Goal: Learn about a topic

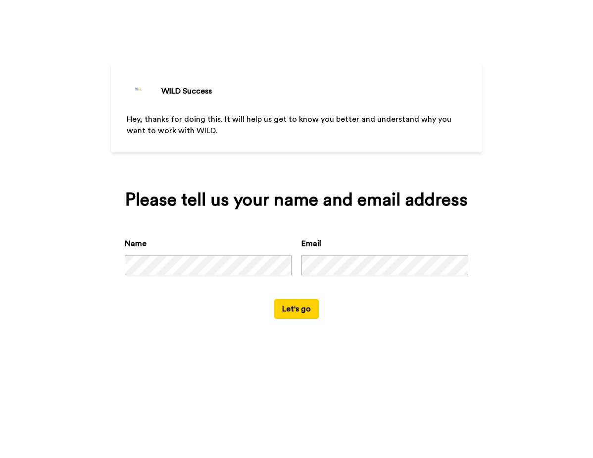
click at [205, 93] on div "WILD Success" at bounding box center [186, 91] width 50 height 12
click at [159, 251] on div "Name" at bounding box center [208, 257] width 167 height 38
click at [291, 309] on button "Let's go" at bounding box center [296, 309] width 45 height 20
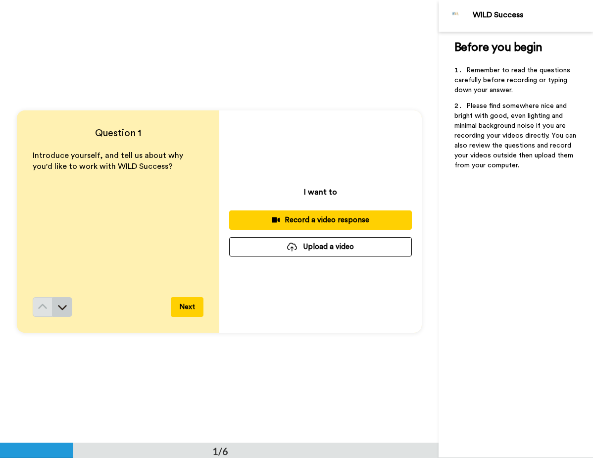
click at [59, 304] on icon at bounding box center [62, 307] width 10 height 10
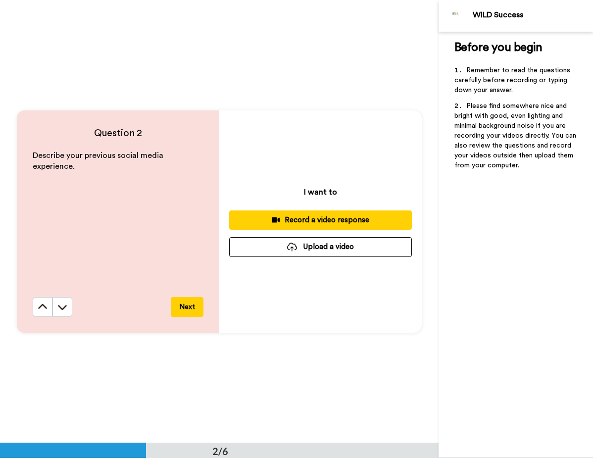
scroll to position [443, 0]
click at [66, 303] on button at bounding box center [62, 307] width 20 height 20
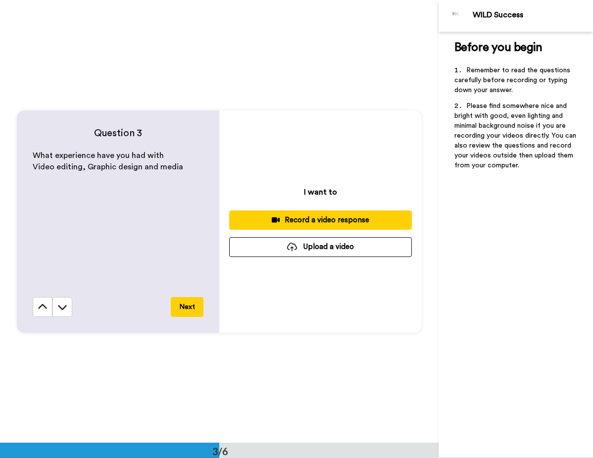
scroll to position [886, 0]
click at [66, 303] on button at bounding box center [62, 307] width 20 height 20
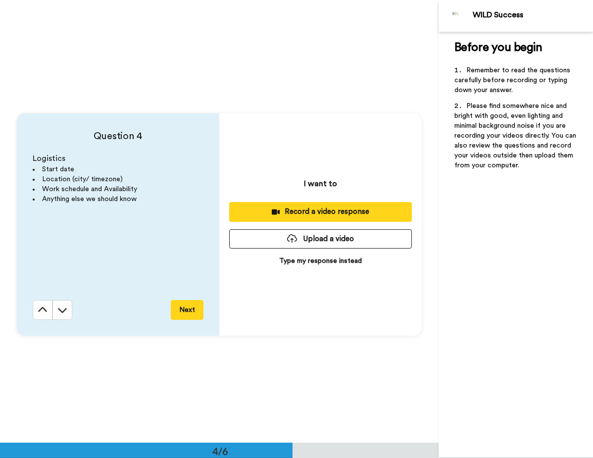
scroll to position [1328, 0]
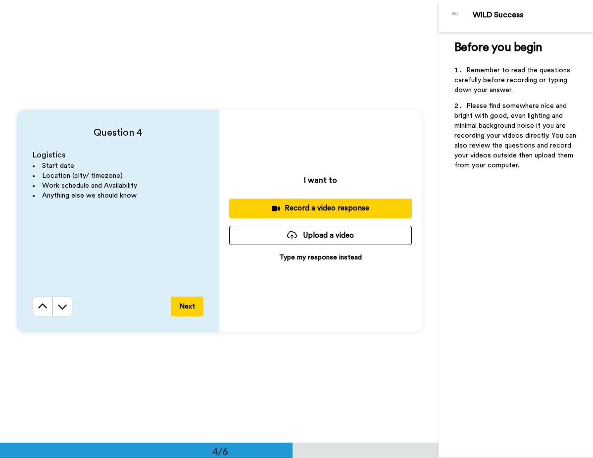
click at [66, 303] on button at bounding box center [62, 307] width 20 height 20
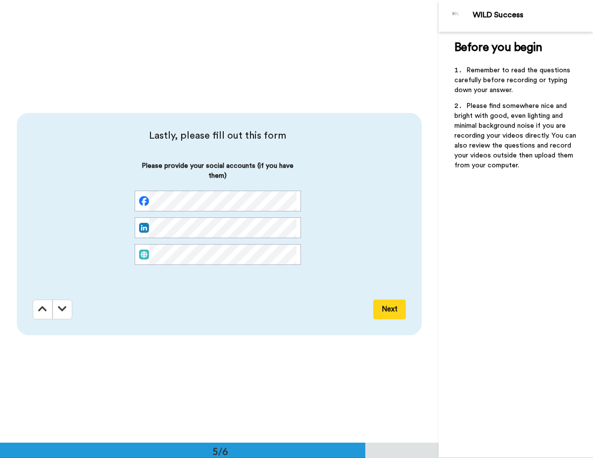
scroll to position [1771, 0]
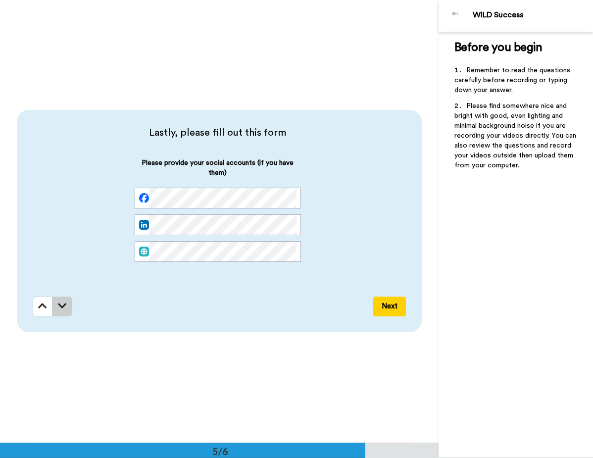
click at [61, 301] on icon at bounding box center [62, 306] width 9 height 10
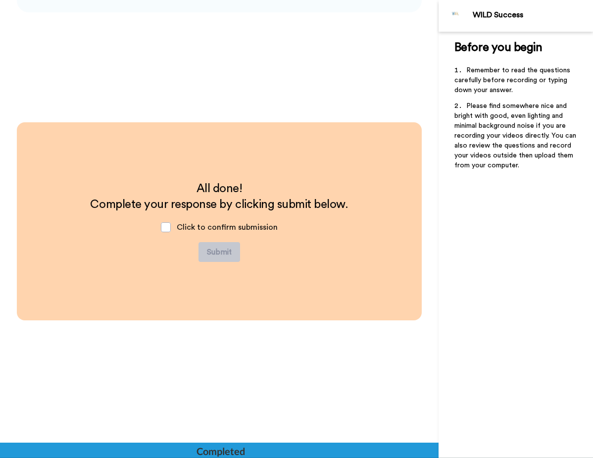
scroll to position [2091, 0]
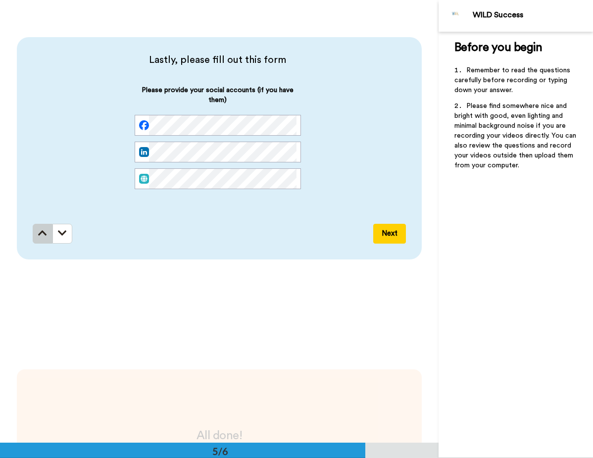
click at [33, 235] on button at bounding box center [43, 234] width 20 height 20
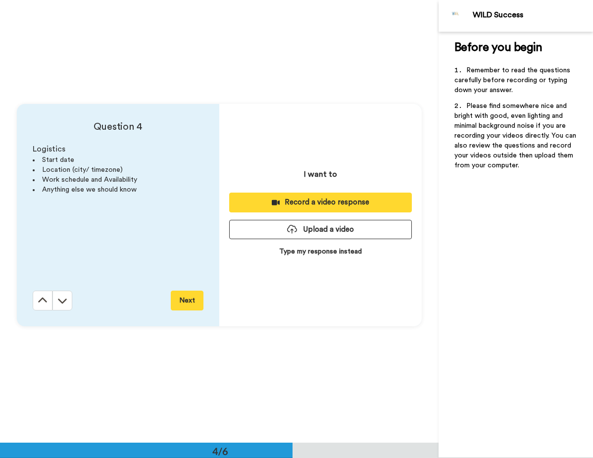
scroll to position [1328, 0]
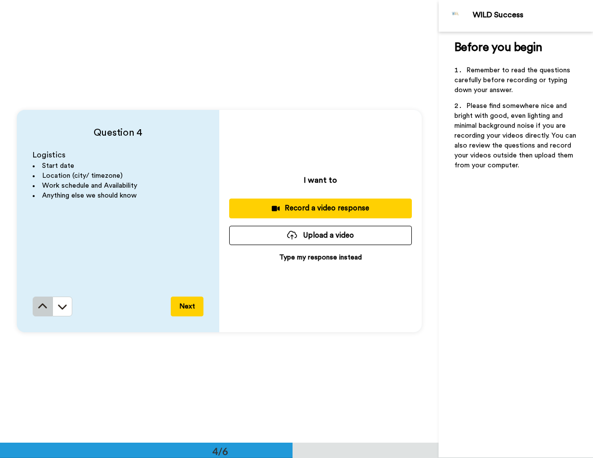
click at [33, 305] on button at bounding box center [43, 307] width 20 height 20
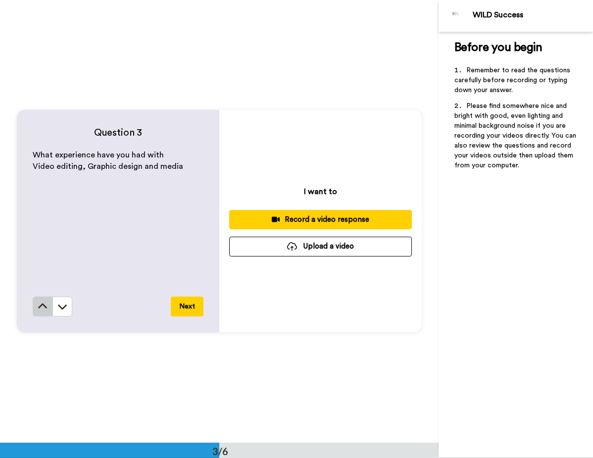
click at [40, 302] on icon at bounding box center [43, 306] width 10 height 10
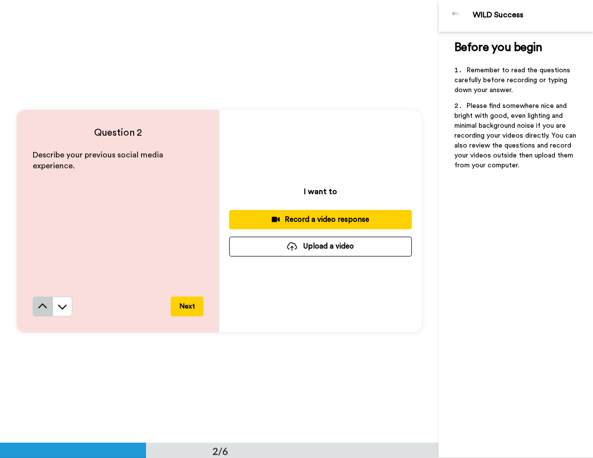
click at [38, 302] on icon at bounding box center [43, 306] width 10 height 10
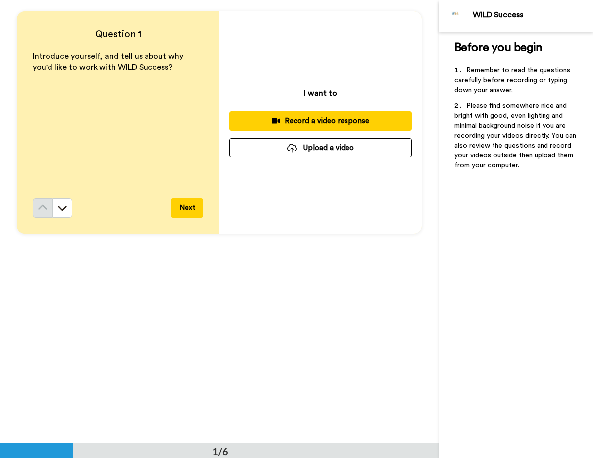
scroll to position [0, 0]
